Goal: Task Accomplishment & Management: Manage account settings

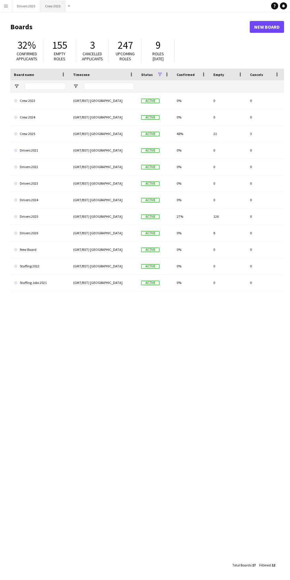
click at [61, 8] on button "Crew 2025 Close" at bounding box center [52, 6] width 25 height 12
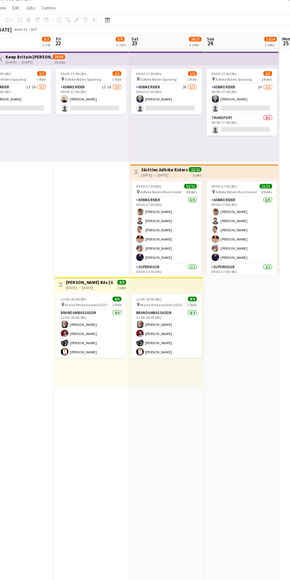
scroll to position [0, 225]
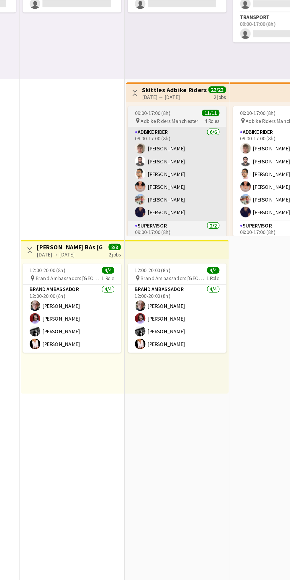
click at [159, 265] on app-card-role "Adbike Rider [DATE] 09:00-17:00 (8h) [PERSON_NAME] [PERSON_NAME] [PERSON_NAME] …" at bounding box center [163, 236] width 66 height 63
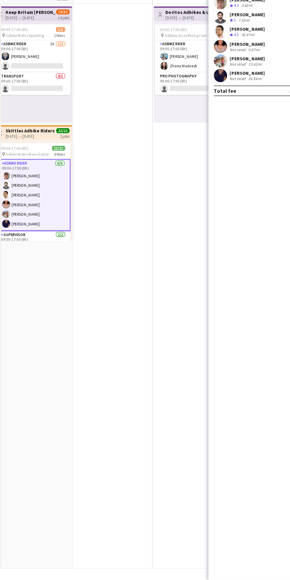
scroll to position [0, 0]
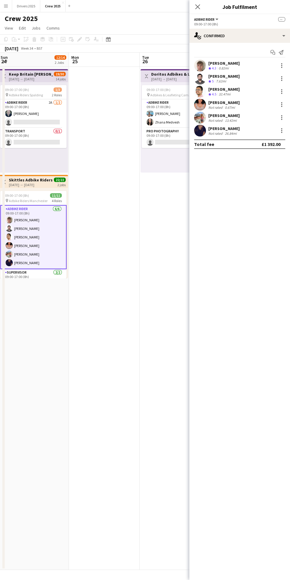
click at [270, 128] on div "[PERSON_NAME] Not rated 26.84mi" at bounding box center [239, 131] width 100 height 12
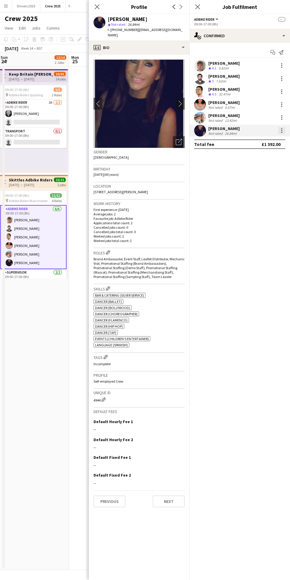
click at [278, 129] on div at bounding box center [281, 130] width 7 height 7
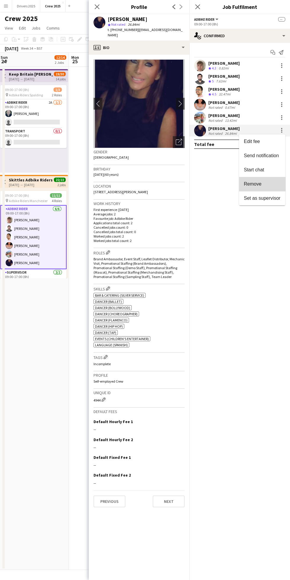
click at [270, 182] on span "Remove" at bounding box center [262, 183] width 37 height 5
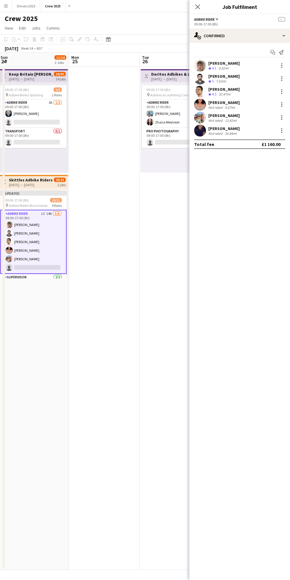
click at [136, 312] on app-date-cell at bounding box center [104, 318] width 71 height 503
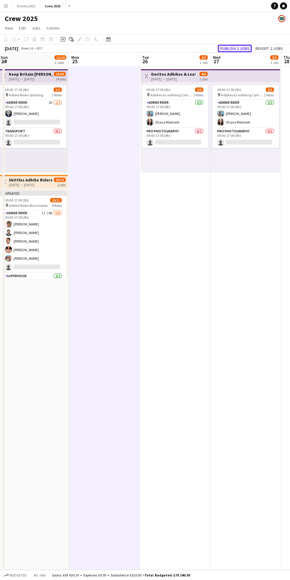
click at [236, 50] on button "Publish 2 jobs" at bounding box center [235, 49] width 34 height 8
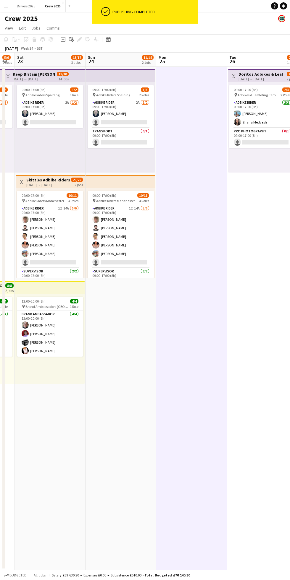
scroll to position [0, 200]
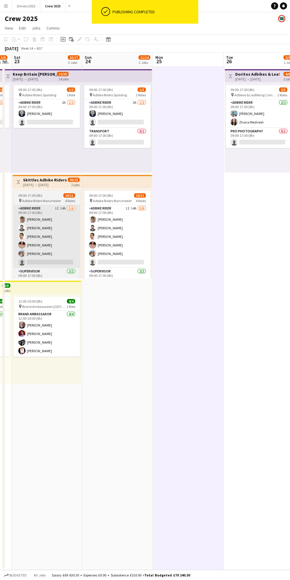
click at [57, 254] on app-card-role "Adbike Rider 1I 14A [DATE] 09:00-17:00 (8h) [PERSON_NAME] [PERSON_NAME] [PERSON…" at bounding box center [47, 236] width 66 height 63
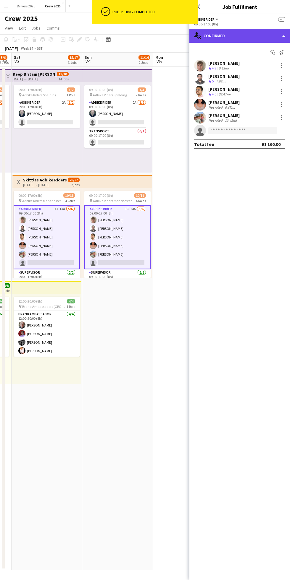
click at [243, 33] on div "single-neutral-actions-check-2 Confirmed" at bounding box center [239, 36] width 100 height 14
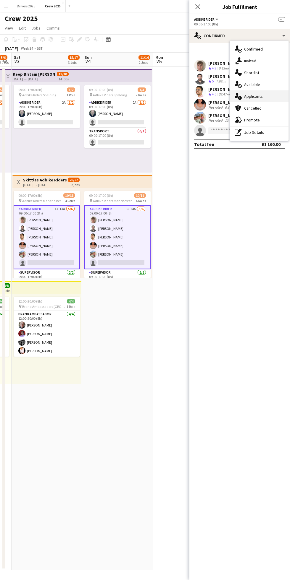
click at [262, 94] on div "single-neutral-actions-information Applicants" at bounding box center [259, 96] width 59 height 12
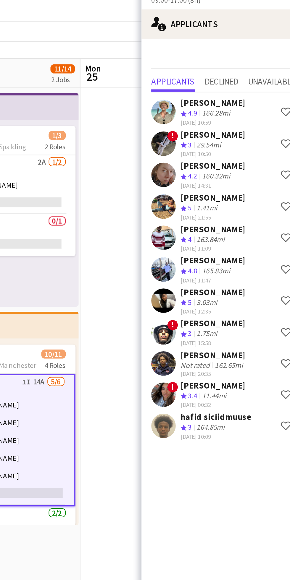
scroll to position [0, 194]
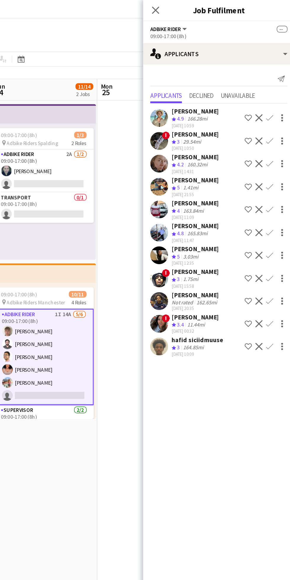
click at [271, 124] on app-icon "Confirm" at bounding box center [273, 124] width 5 height 5
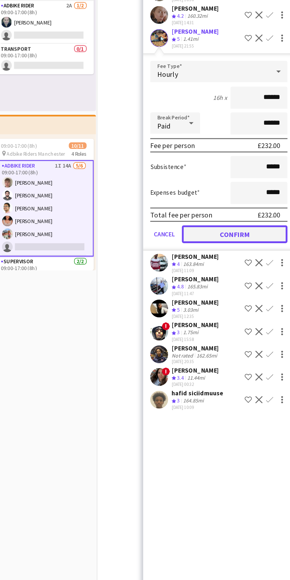
click at [257, 255] on button "Confirm" at bounding box center [250, 255] width 70 height 12
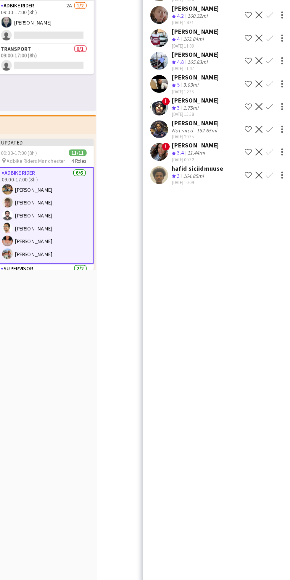
click at [162, 369] on app-date-cell at bounding box center [194, 318] width 71 height 503
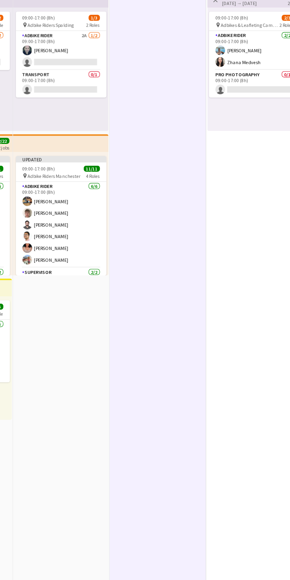
scroll to position [0, 0]
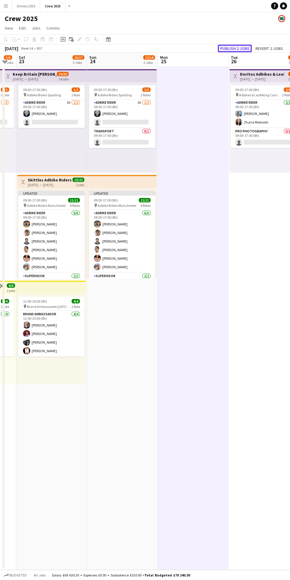
click at [239, 48] on button "Publish 2 jobs" at bounding box center [235, 49] width 34 height 8
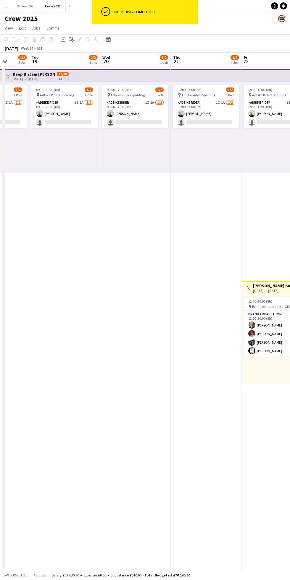
scroll to position [0, 184]
